Goal: Task Accomplishment & Management: Manage account settings

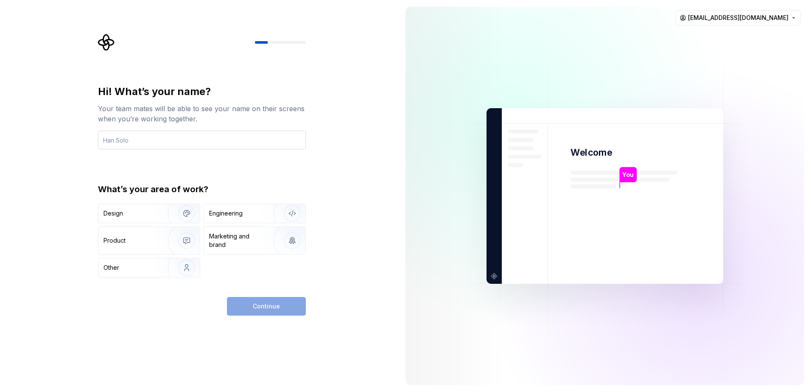
click at [135, 142] on input "text" at bounding box center [202, 140] width 208 height 19
type input "NayZaw"
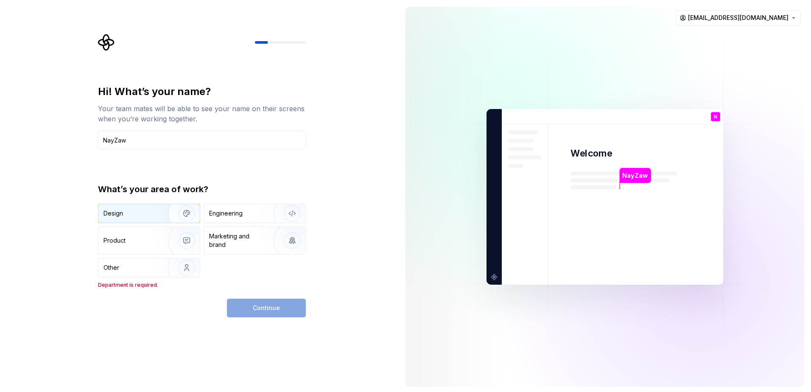
click at [130, 218] on div "Design" at bounding box center [148, 213] width 101 height 19
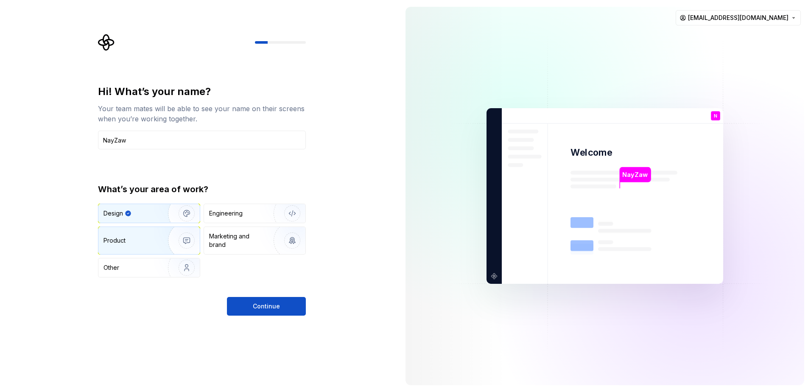
click at [131, 241] on div "Product" at bounding box center [132, 240] width 56 height 8
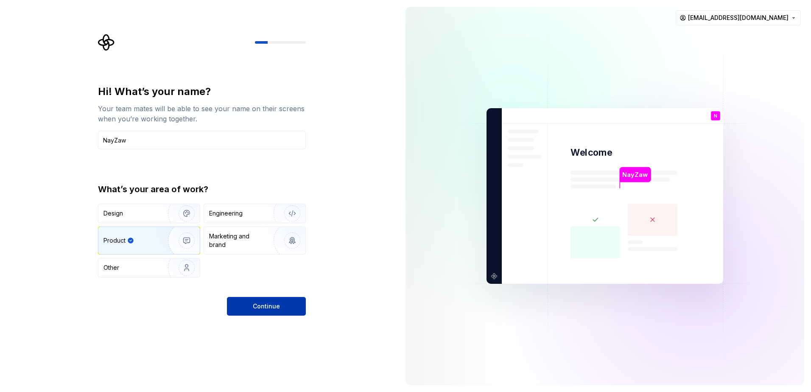
click at [248, 306] on button "Continue" at bounding box center [266, 306] width 79 height 19
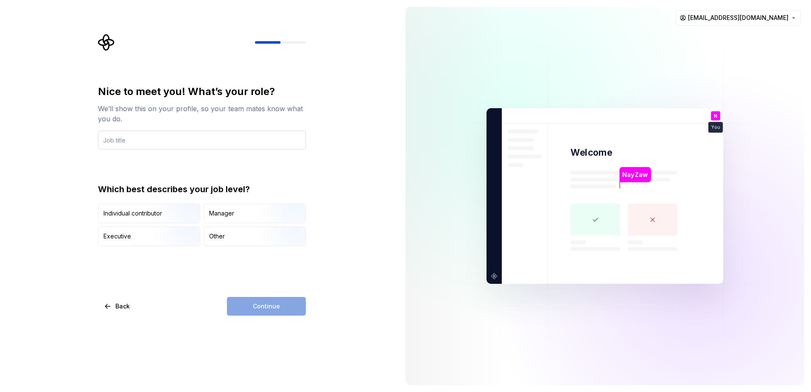
click at [109, 141] on input "text" at bounding box center [202, 140] width 208 height 19
click at [158, 218] on img "button" at bounding box center [179, 224] width 54 height 57
click at [120, 143] on input "text" at bounding box center [202, 140] width 208 height 19
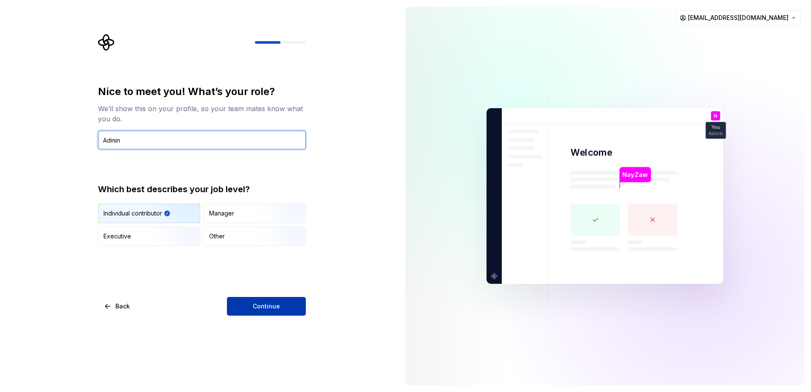
type input "Admin"
click at [275, 308] on span "Continue" at bounding box center [266, 306] width 27 height 8
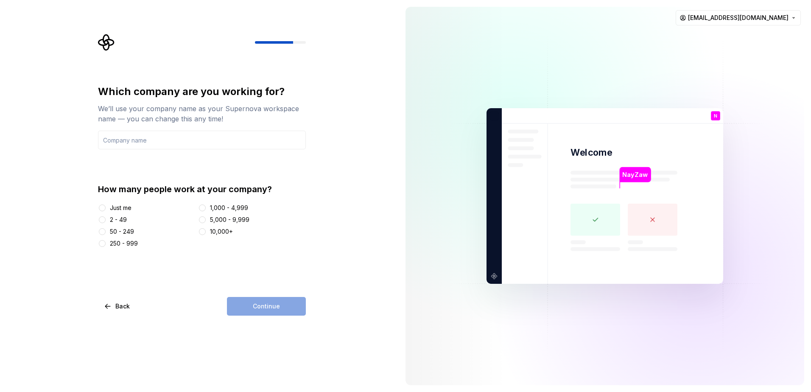
click at [105, 210] on div at bounding box center [102, 208] width 8 height 8
click at [103, 203] on div "How many people work at your company? Just me 2 - 49 50 - 249 250 - 999 1,000 -…" at bounding box center [202, 215] width 208 height 65
click at [103, 206] on button "Just me" at bounding box center [102, 208] width 7 height 7
click at [116, 138] on input "text" at bounding box center [202, 140] width 208 height 19
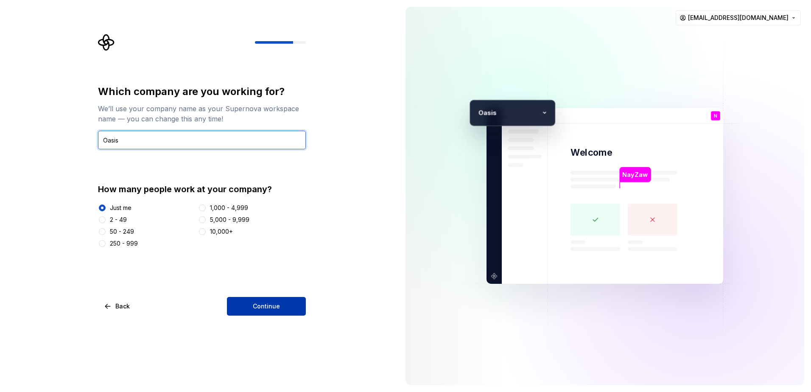
type input "Oasis"
click at [266, 311] on button "Continue" at bounding box center [266, 306] width 79 height 19
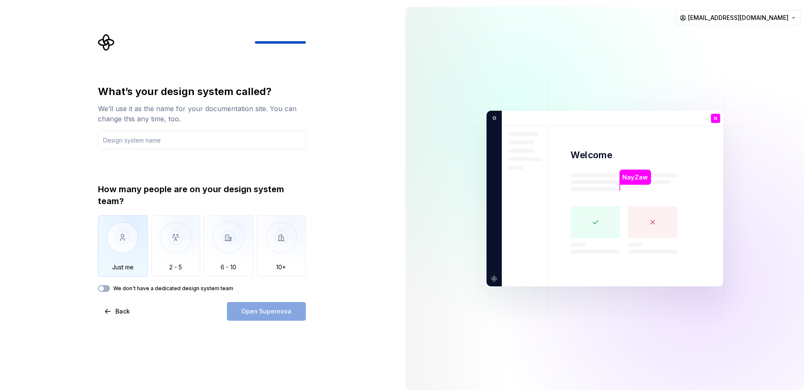
click at [131, 246] on img "button" at bounding box center [123, 244] width 50 height 57
click at [150, 139] on input "text" at bounding box center [202, 140] width 208 height 19
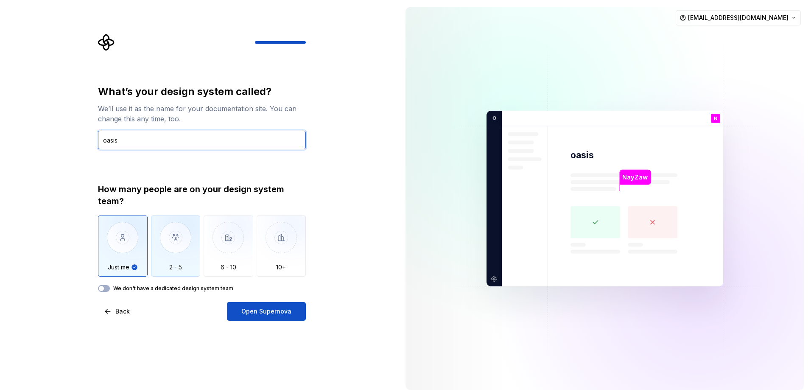
type input "oasis"
click at [180, 230] on img "button" at bounding box center [176, 244] width 50 height 57
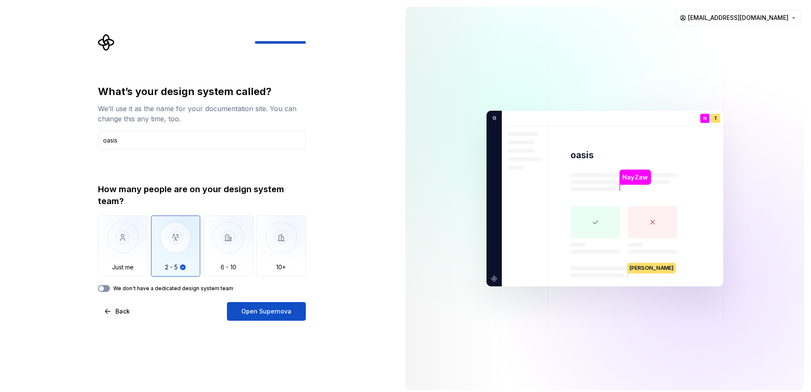
click at [104, 290] on span "button" at bounding box center [101, 288] width 5 height 5
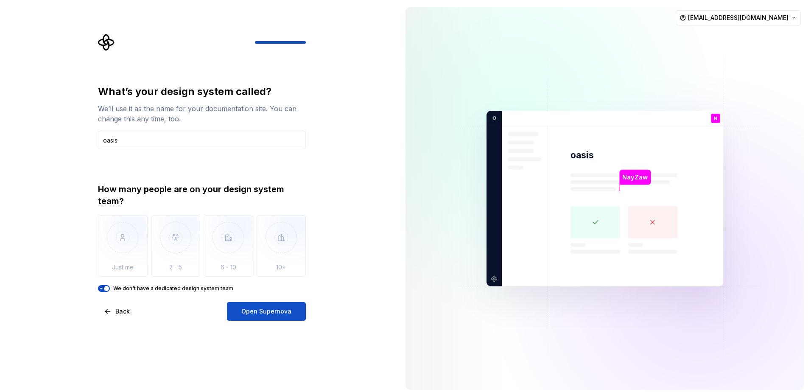
click at [104, 289] on icon "button" at bounding box center [101, 288] width 7 height 5
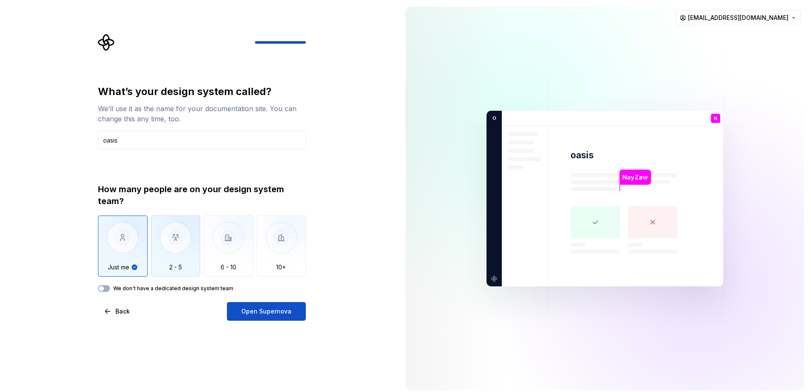
click at [186, 246] on img "button" at bounding box center [176, 244] width 50 height 57
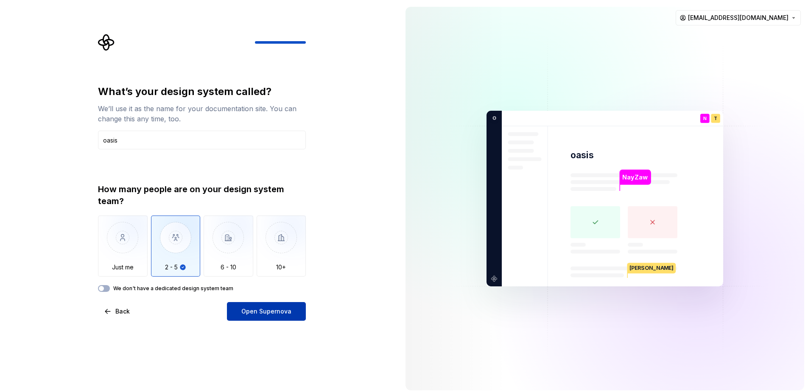
click at [256, 318] on button "Open Supernova" at bounding box center [266, 311] width 79 height 19
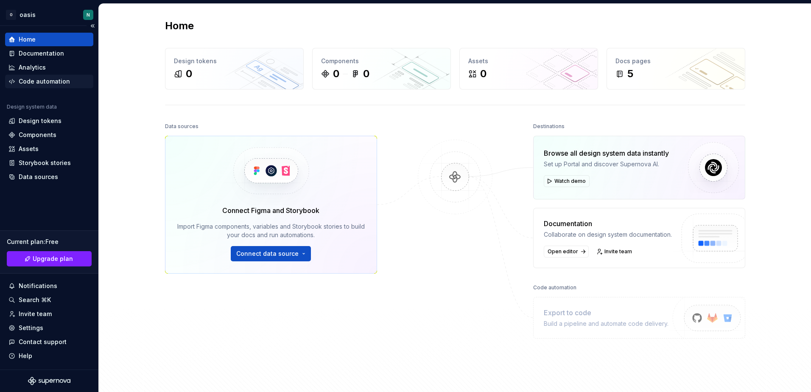
click at [41, 83] on div "Code automation" at bounding box center [44, 81] width 51 height 8
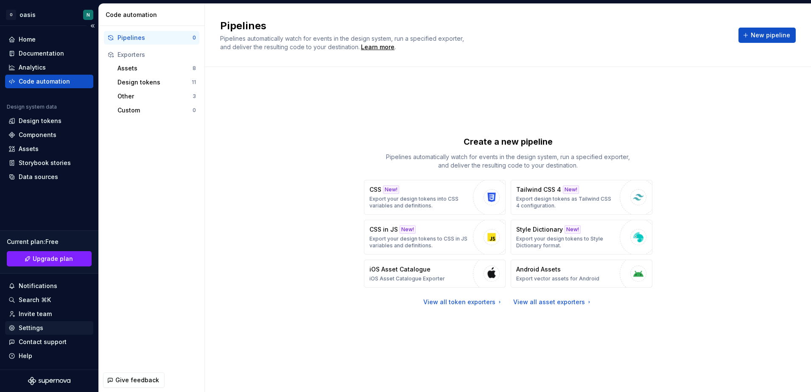
click at [29, 326] on div "Settings" at bounding box center [31, 328] width 25 height 8
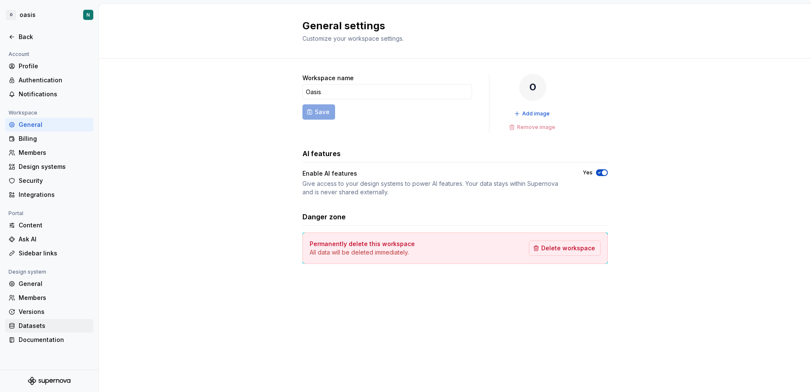
click at [29, 326] on div "Datasets" at bounding box center [54, 326] width 71 height 8
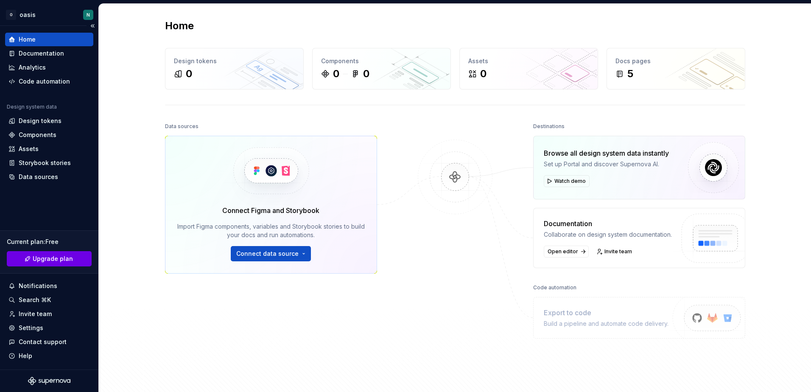
click at [48, 258] on span "Upgrade plan" at bounding box center [53, 259] width 40 height 8
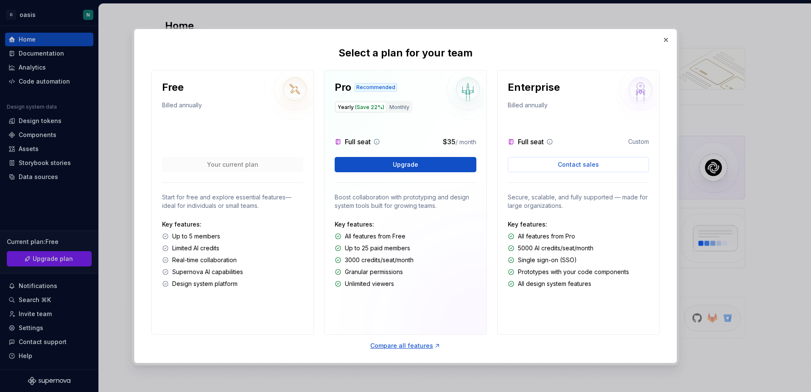
click at [573, 104] on div "Billed annually" at bounding box center [578, 107] width 141 height 12
click at [665, 40] on button "button" at bounding box center [666, 40] width 12 height 12
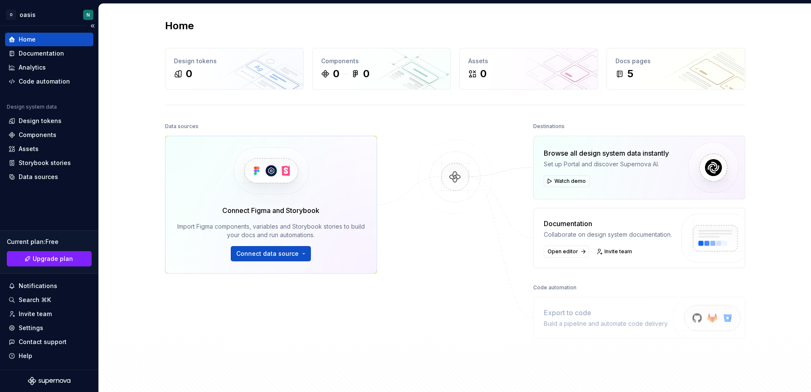
click at [39, 321] on div "Current plan : Free Upgrade plan Notifications Search ⌘K Invite team Settings C…" at bounding box center [49, 294] width 88 height 138
click at [22, 328] on div "Settings" at bounding box center [31, 328] width 25 height 8
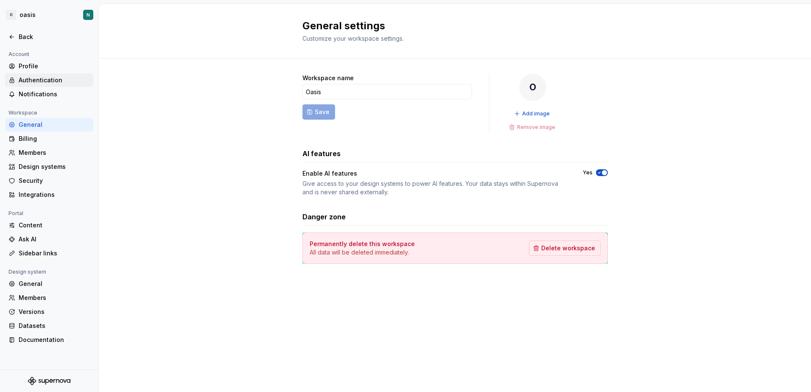
click at [35, 82] on div "Authentication" at bounding box center [54, 80] width 71 height 8
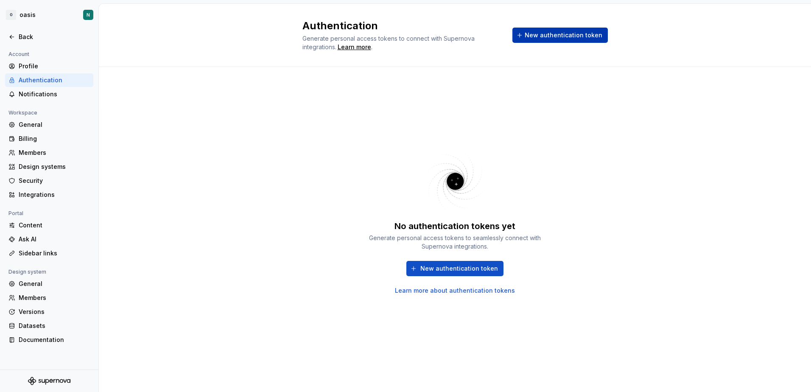
click at [561, 35] on span "New authentication token" at bounding box center [564, 35] width 78 height 8
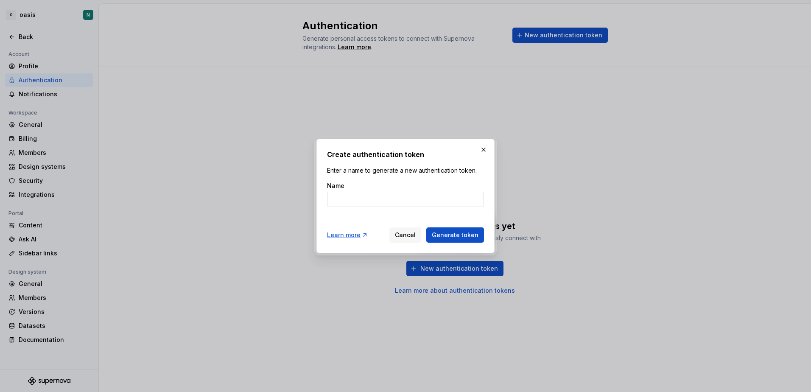
click at [359, 197] on input "Name" at bounding box center [405, 199] width 157 height 15
type input "oasis"
click at [466, 234] on span "Generate token" at bounding box center [455, 235] width 47 height 8
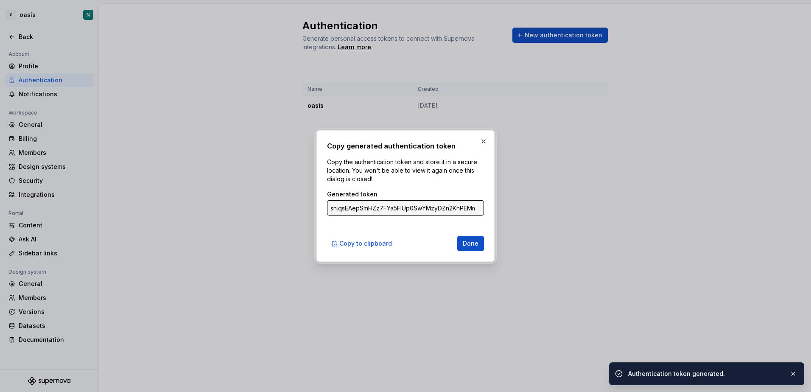
click at [450, 208] on input "sn.qsEAepSmHZz7FYa5FlUp0SwYMzyDZn2KhPEMm3BU76I7NNGdupy7Qq4XzaGPM3UFxvN8pOb416K1…" at bounding box center [405, 207] width 157 height 15
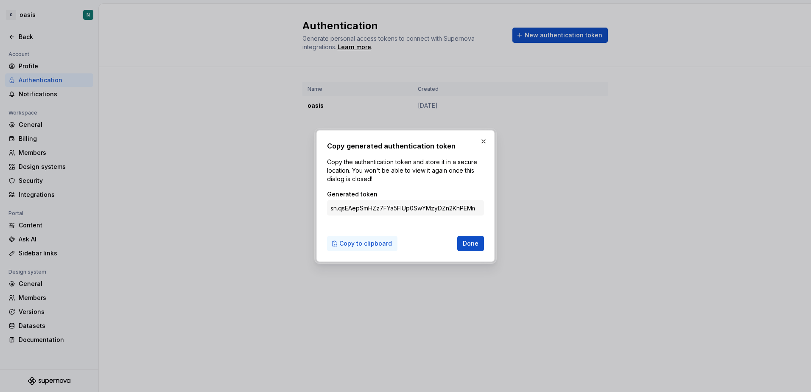
click at [352, 244] on span "Copy to clipboard" at bounding box center [366, 243] width 53 height 8
click at [480, 242] on button "Done" at bounding box center [471, 243] width 27 height 15
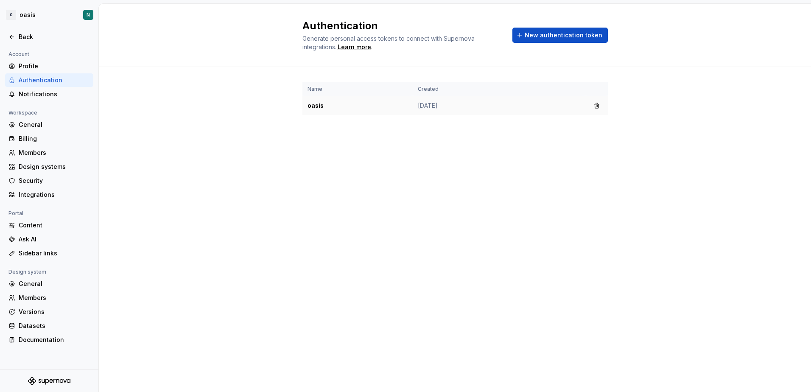
click at [337, 106] on td "oasis" at bounding box center [358, 105] width 110 height 19
click at [310, 108] on td "oasis" at bounding box center [358, 105] width 110 height 19
click at [28, 94] on div "Notifications" at bounding box center [54, 94] width 71 height 8
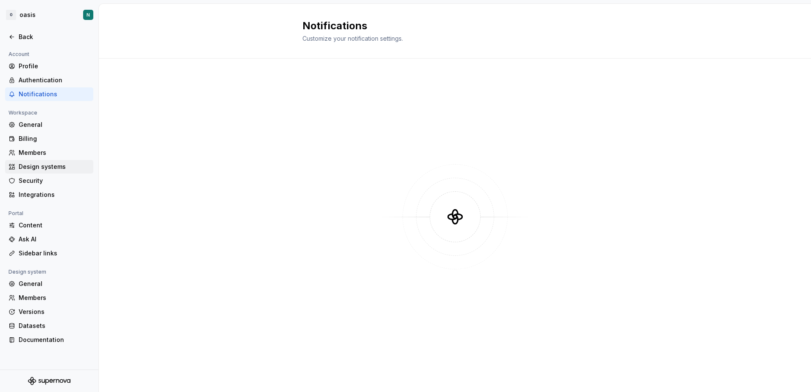
click at [31, 169] on div "Design systems" at bounding box center [54, 167] width 71 height 8
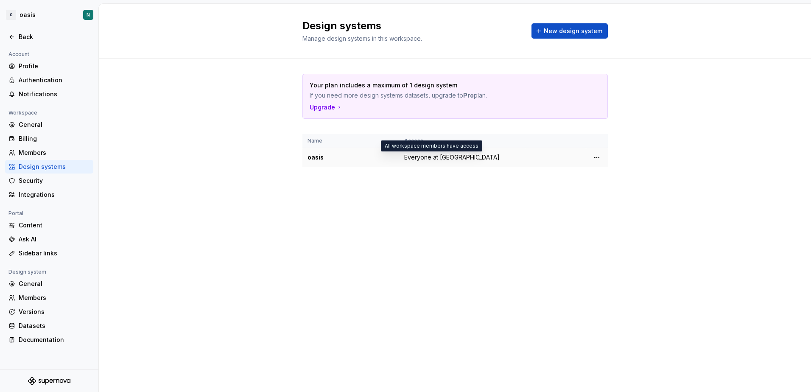
click at [454, 157] on span "Everyone at Oasis" at bounding box center [451, 157] width 95 height 8
click at [596, 156] on html "O oasis N Back Account Profile Authentication Notifications Workspace General B…" at bounding box center [405, 196] width 811 height 392
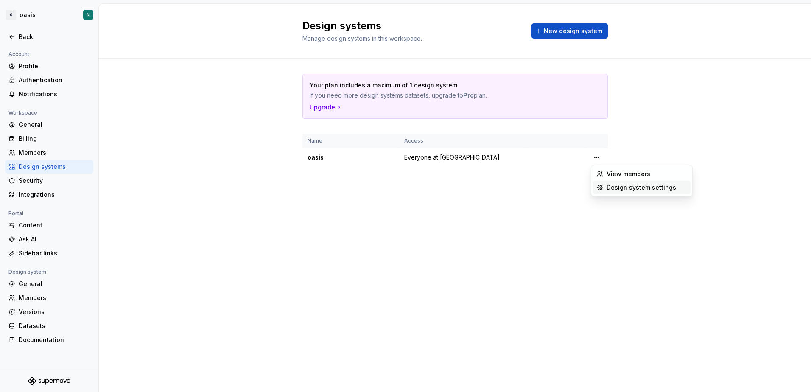
click at [634, 188] on div "Design system settings" at bounding box center [647, 187] width 81 height 8
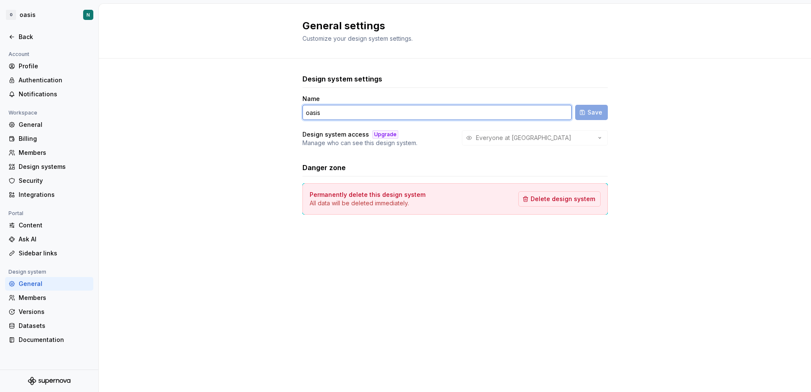
click at [483, 110] on input "oasis" at bounding box center [438, 112] width 270 height 15
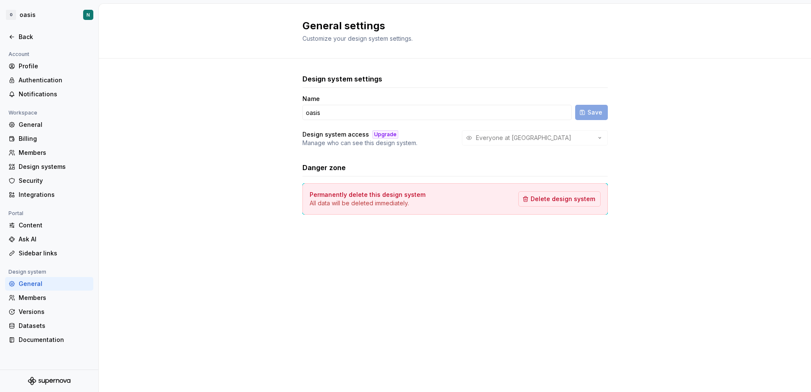
click at [159, 93] on div "Design system settings Name oasis Save Design system access Upgrade Manage who …" at bounding box center [455, 153] width 713 height 188
click at [24, 138] on div "Billing" at bounding box center [54, 139] width 71 height 8
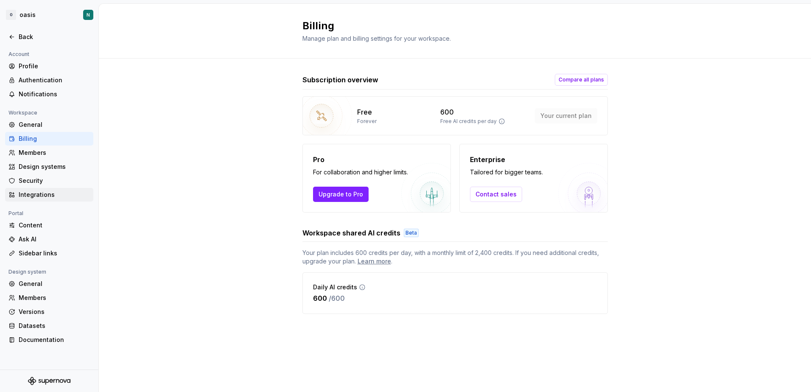
click at [39, 195] on div "Integrations" at bounding box center [54, 195] width 71 height 8
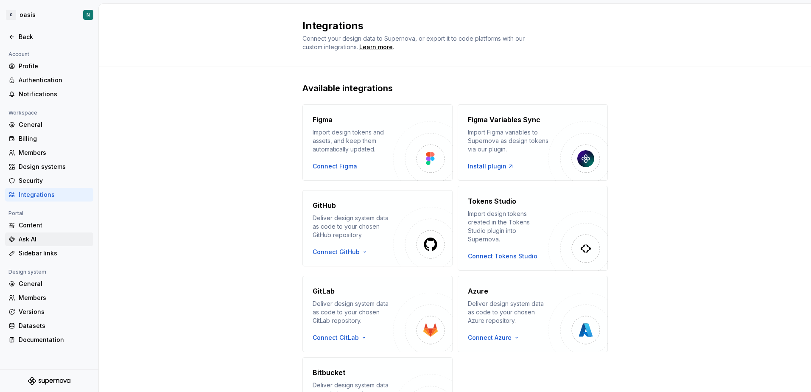
click at [37, 241] on div "Ask AI" at bounding box center [54, 239] width 71 height 8
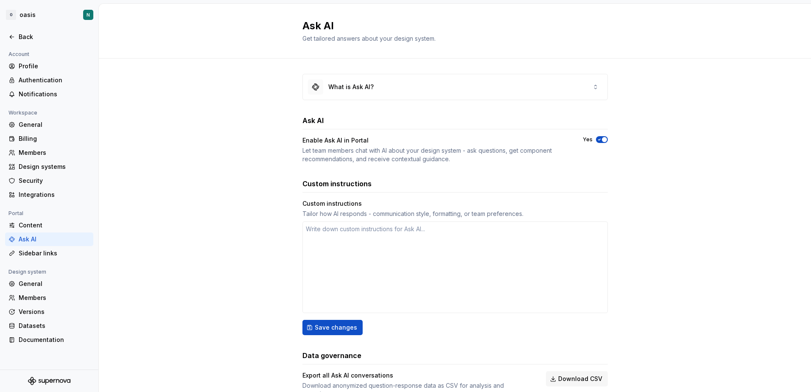
scroll to position [30, 0]
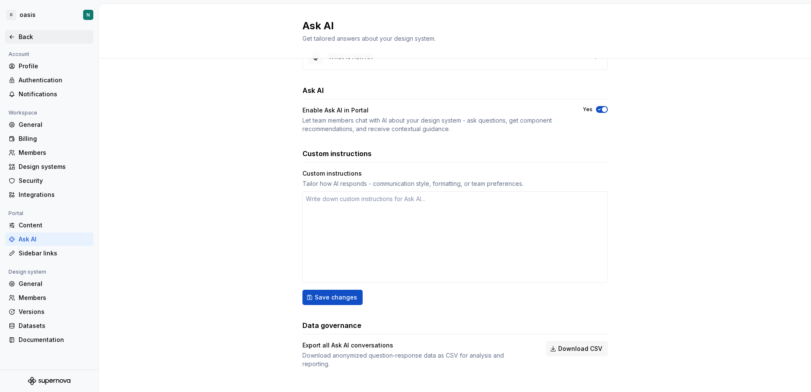
click at [11, 36] on icon at bounding box center [12, 36] width 4 height 3
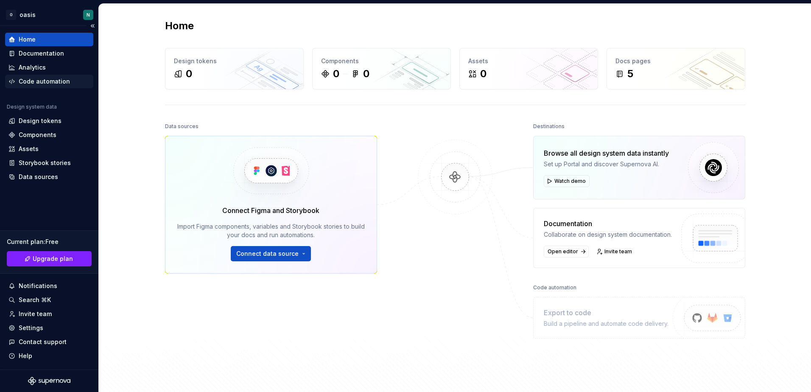
click at [28, 76] on div "Code automation" at bounding box center [49, 82] width 88 height 14
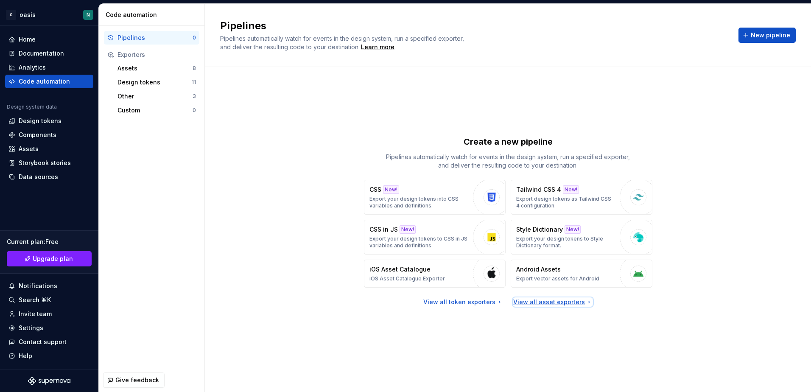
click at [537, 303] on div "View all asset exporters" at bounding box center [553, 302] width 79 height 8
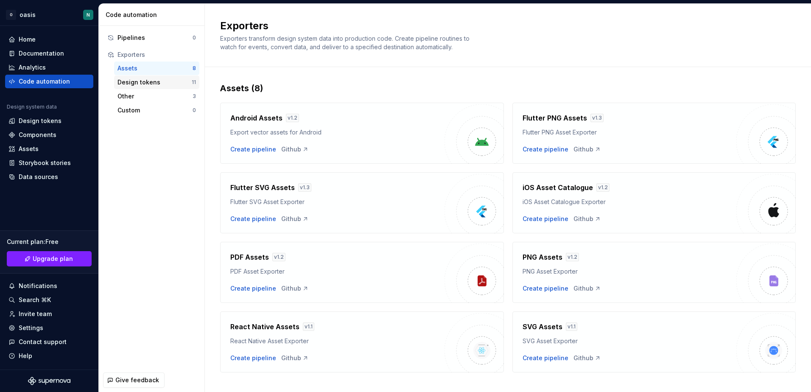
click at [138, 81] on div "Design tokens" at bounding box center [155, 82] width 74 height 8
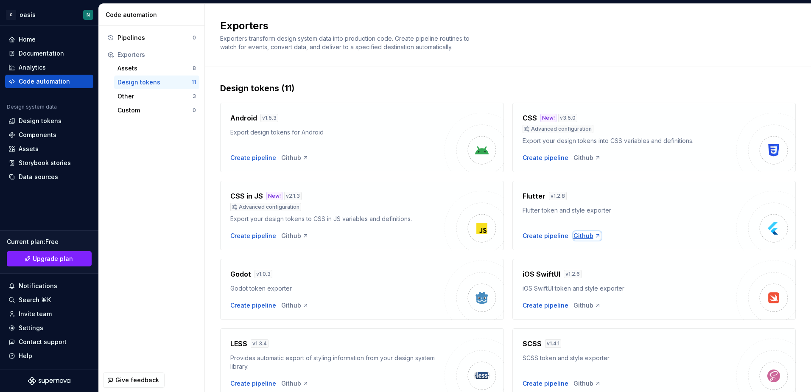
click at [579, 237] on div "Github" at bounding box center [588, 236] width 28 height 8
click at [533, 237] on div "Create pipeline" at bounding box center [546, 236] width 46 height 8
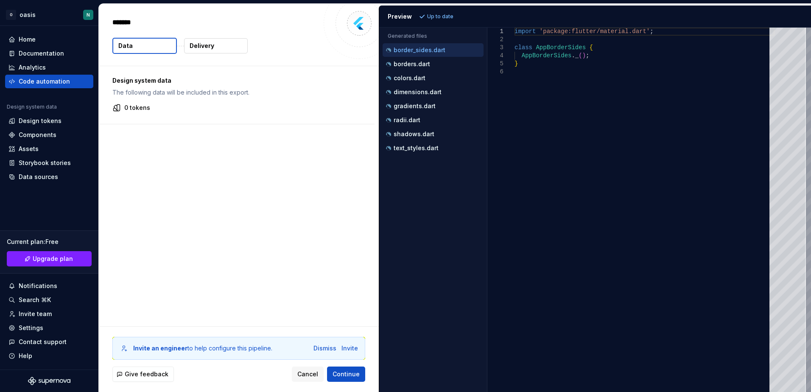
type textarea "*"
click at [196, 44] on p "Delivery" at bounding box center [202, 46] width 25 height 8
click at [195, 45] on p "Delivery" at bounding box center [202, 46] width 25 height 8
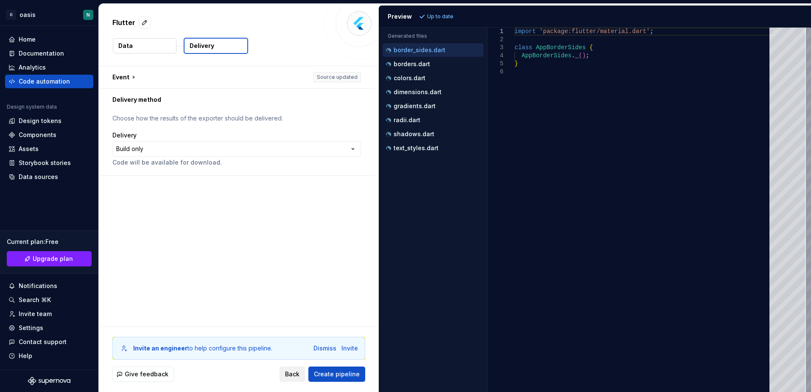
click at [298, 376] on span "Back" at bounding box center [292, 374] width 14 height 8
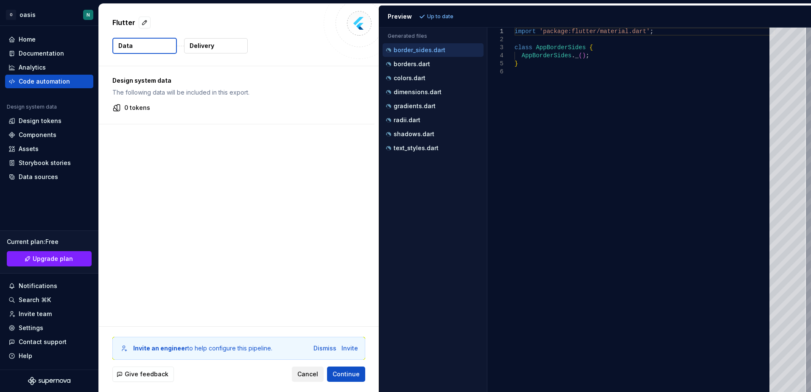
click at [312, 376] on span "Cancel" at bounding box center [308, 374] width 21 height 8
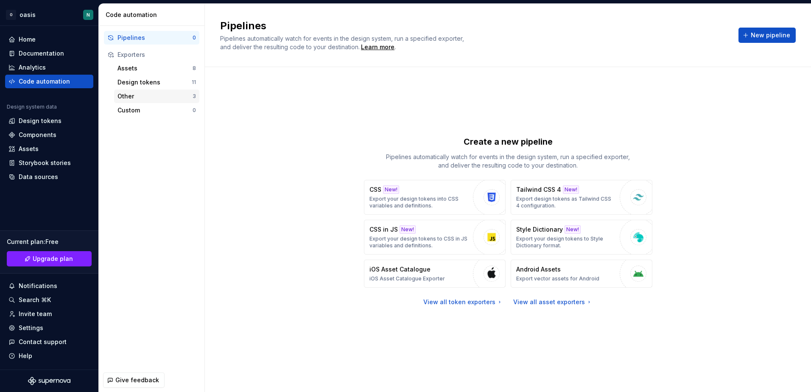
click at [127, 98] on div "Other" at bounding box center [155, 96] width 75 height 8
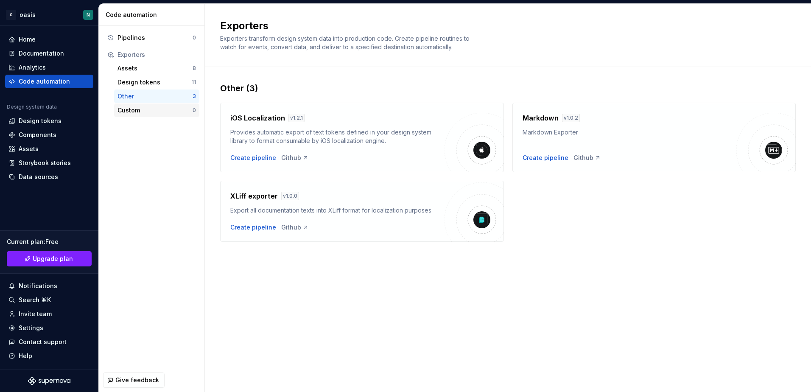
click at [126, 106] on div "Custom" at bounding box center [155, 110] width 75 height 8
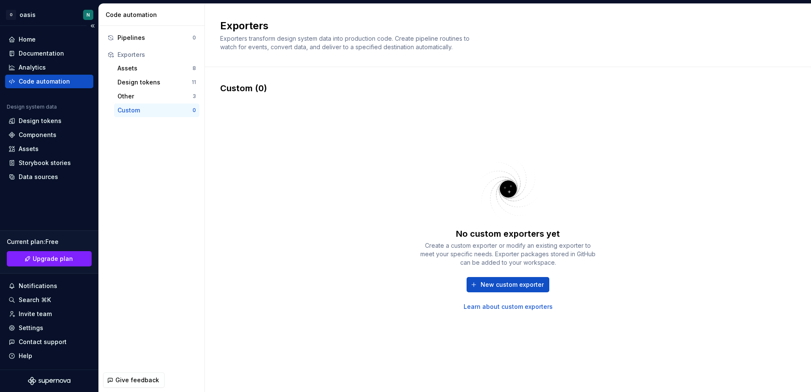
click at [22, 195] on div "Home Documentation Analytics Code automation Design system data Design tokens C…" at bounding box center [49, 198] width 98 height 344
click at [90, 25] on button "Collapse sidebar" at bounding box center [93, 26] width 12 height 12
